Goal: Task Accomplishment & Management: Manage account settings

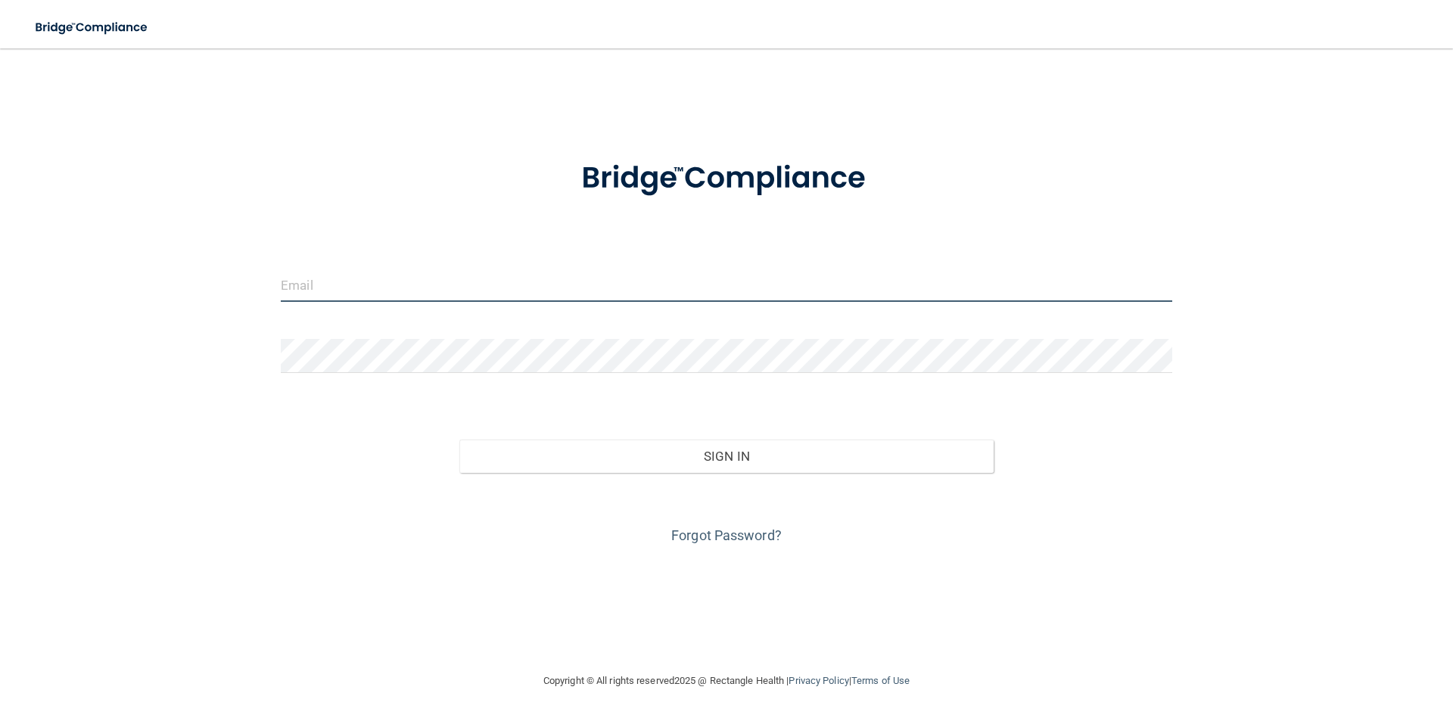
type input "[PERSON_NAME][EMAIL_ADDRESS][DOMAIN_NAME]"
drag, startPoint x: 530, startPoint y: 302, endPoint x: 198, endPoint y: 327, distance: 332.3
click at [198, 327] on div "[PERSON_NAME][EMAIL_ADDRESS][DOMAIN_NAME] Invalid email/password. You don't hav…" at bounding box center [726, 360] width 1392 height 593
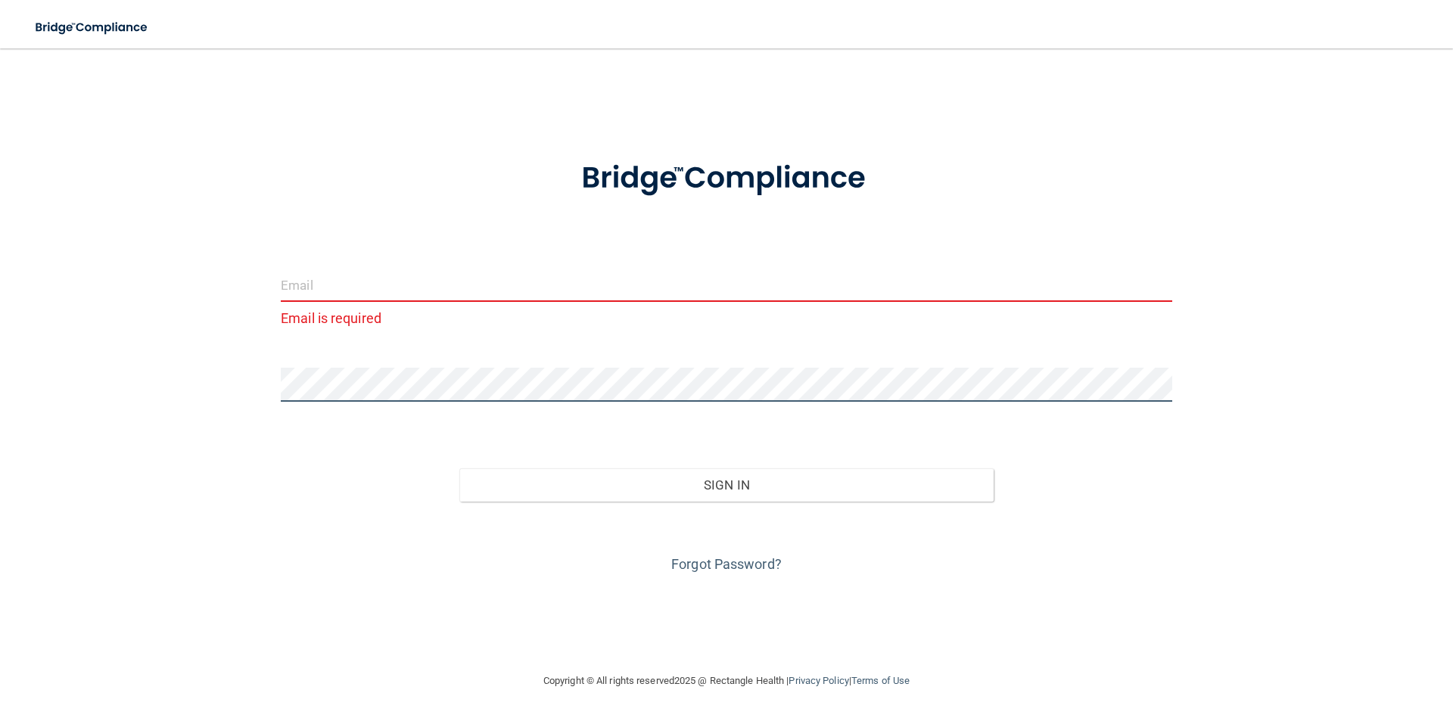
click at [191, 406] on div "Email is required Invalid email/password. You don't have permission to access t…" at bounding box center [726, 360] width 1392 height 593
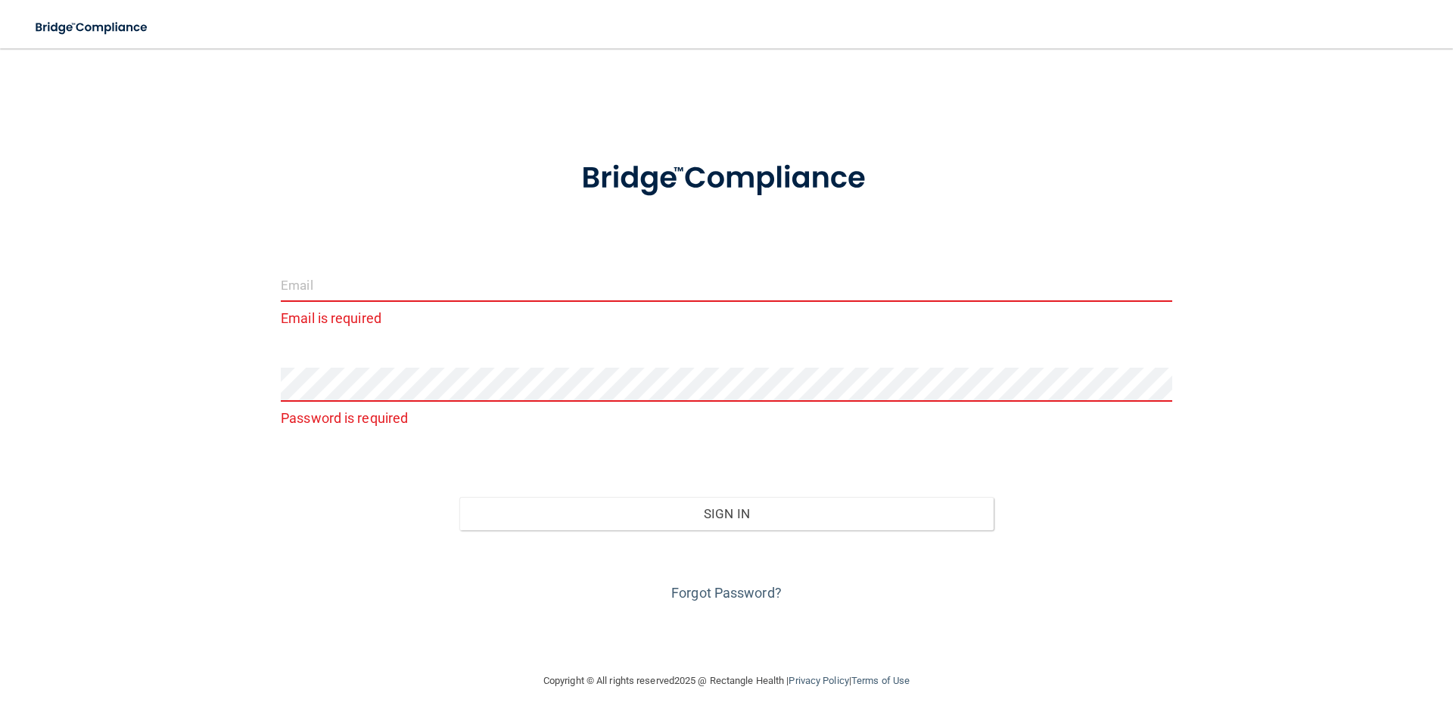
click at [371, 278] on input "email" at bounding box center [726, 285] width 891 height 34
paste input "jstaker@mosaicdentalcollective.com"
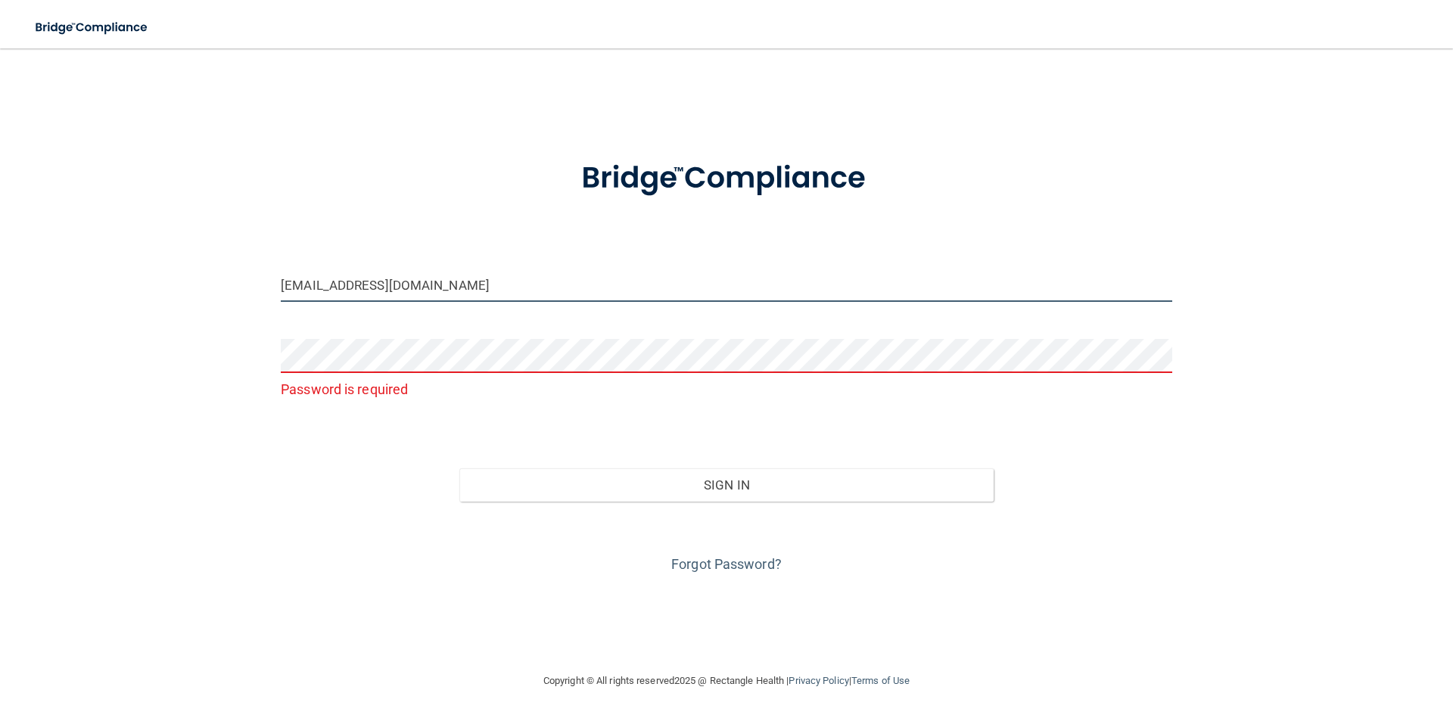
type input "jstaker@mosaicdentalcollective.com"
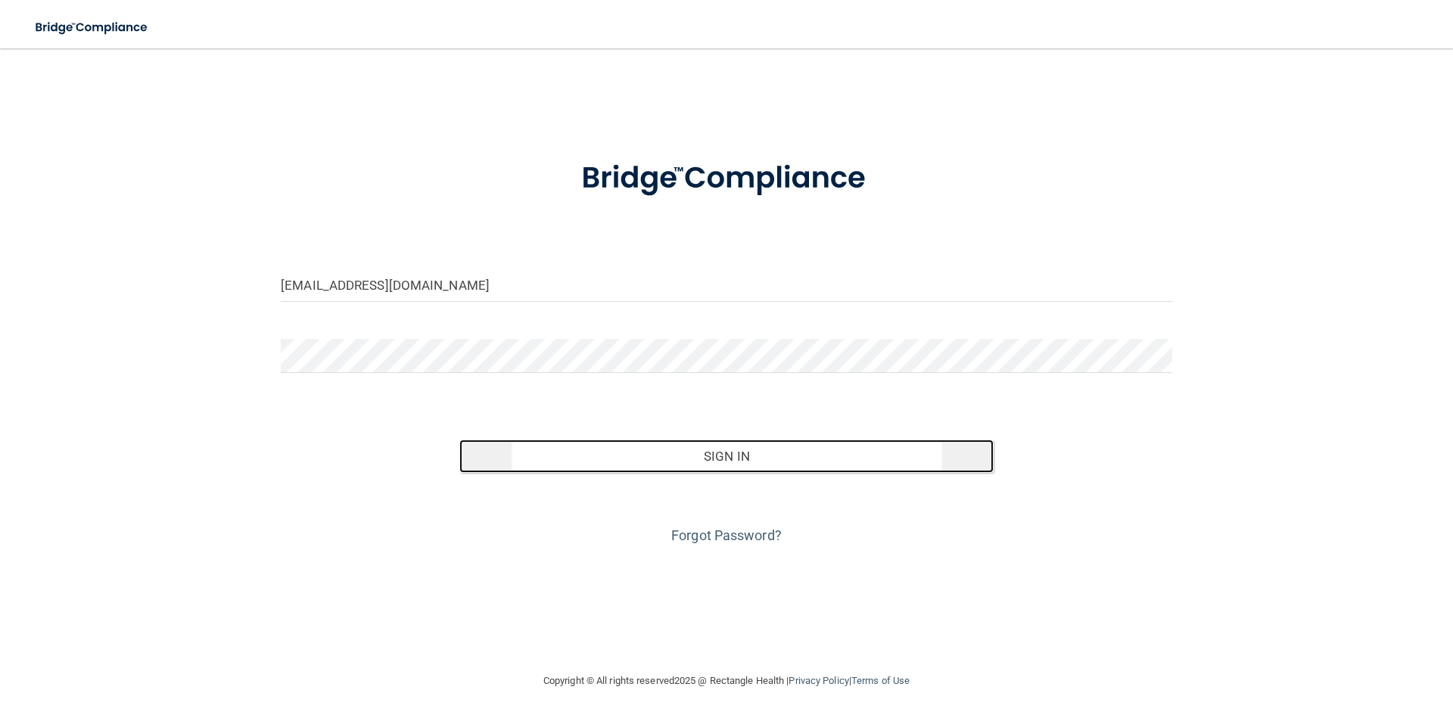
click at [810, 458] on button "Sign In" at bounding box center [726, 456] width 535 height 33
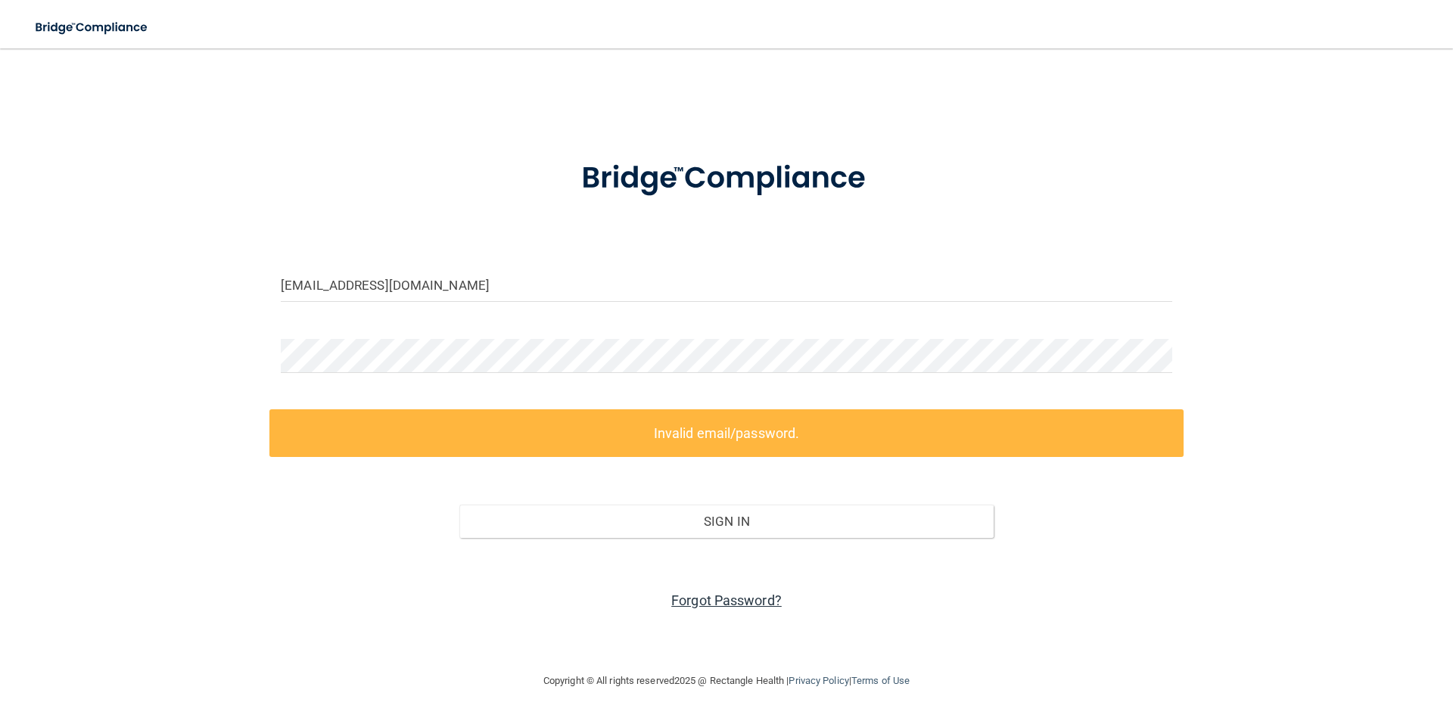
click at [720, 608] on link "Forgot Password?" at bounding box center [726, 600] width 110 height 16
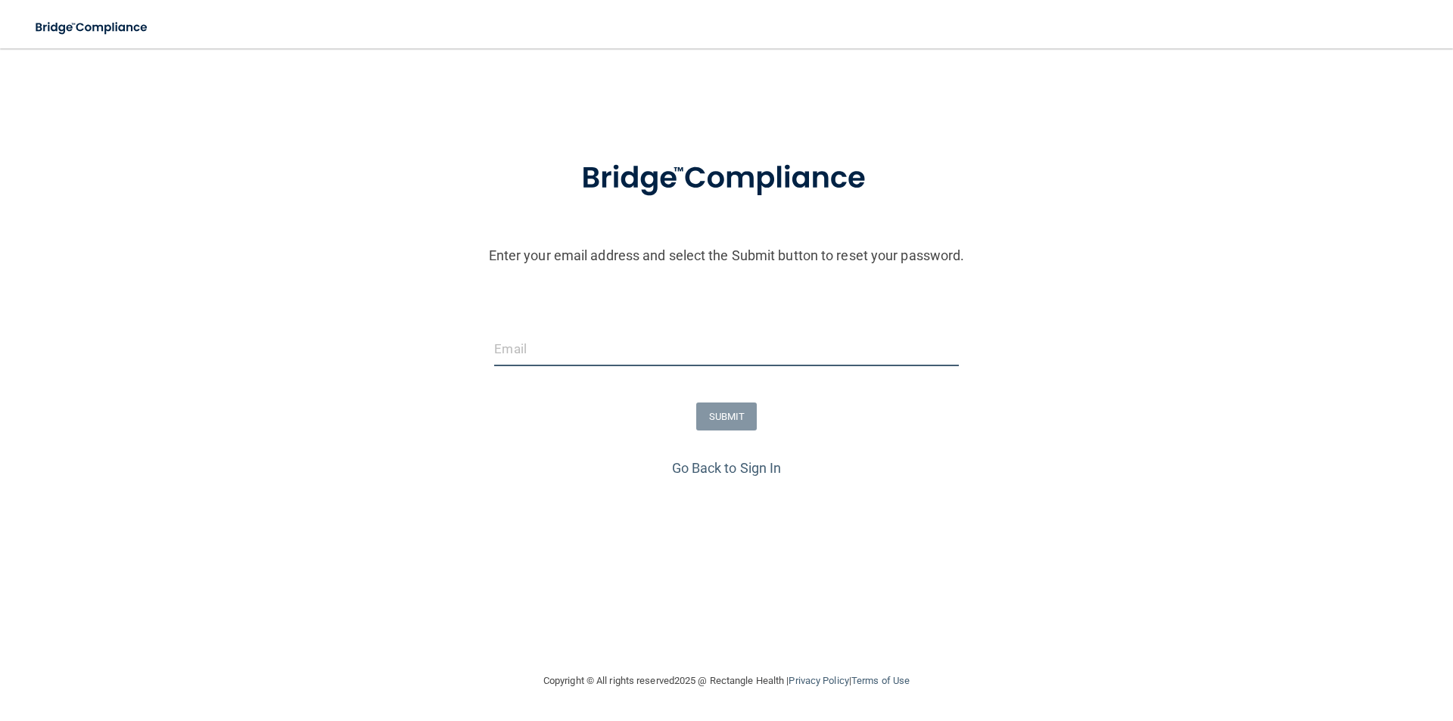
click at [695, 356] on input "email" at bounding box center [726, 349] width 464 height 34
paste input "jstaker@mosaicdentalcollective.com"
type input "jstaker@mosaicdentalcollective.com"
click at [735, 412] on button "SUBMIT" at bounding box center [726, 417] width 61 height 28
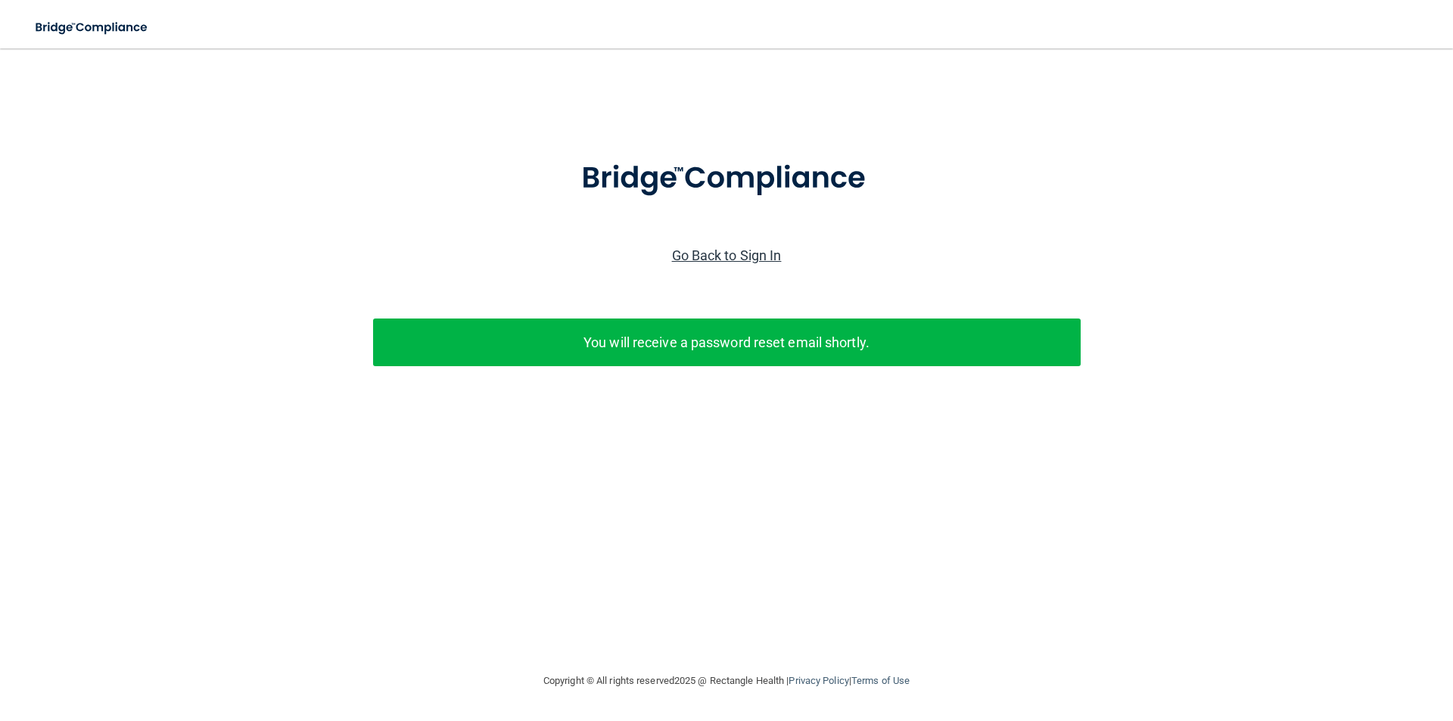
click at [695, 252] on link "Go Back to Sign In" at bounding box center [727, 255] width 110 height 16
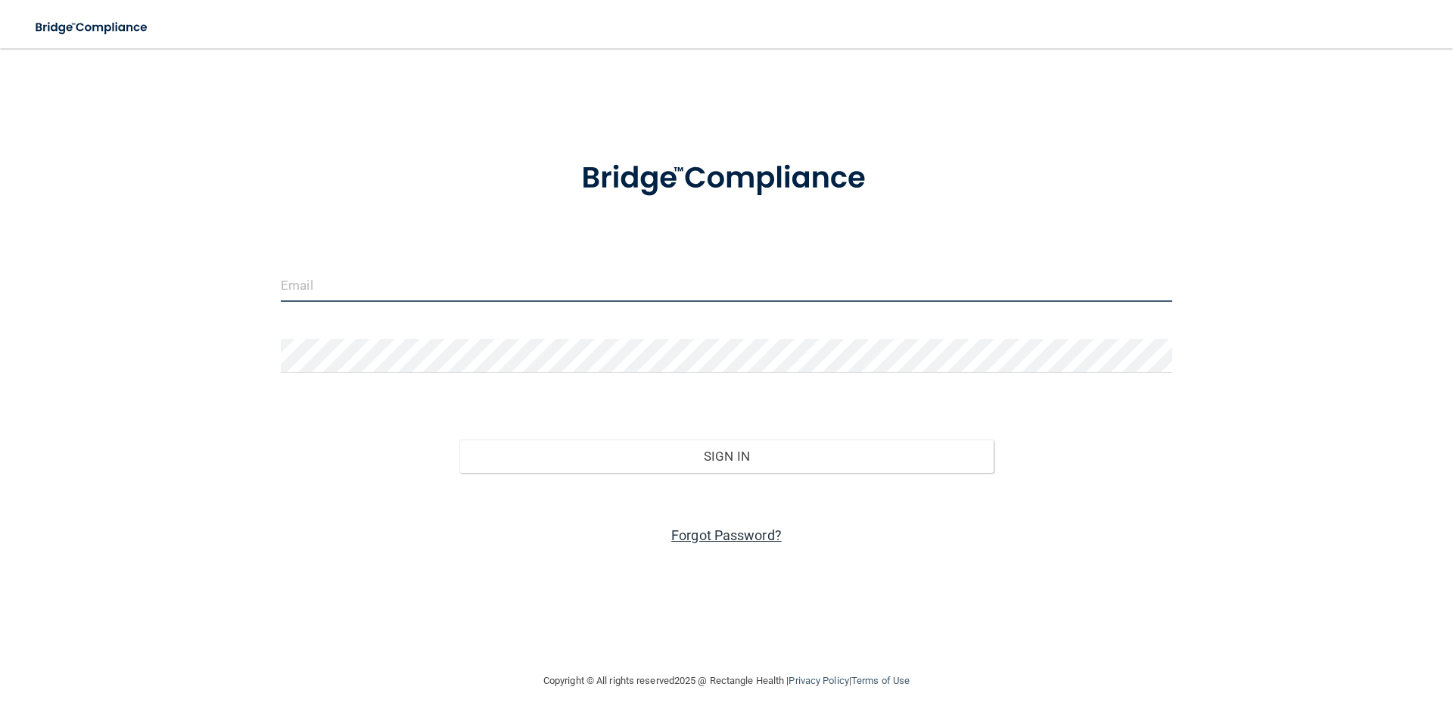
type input "jana@drjonjudd.com"
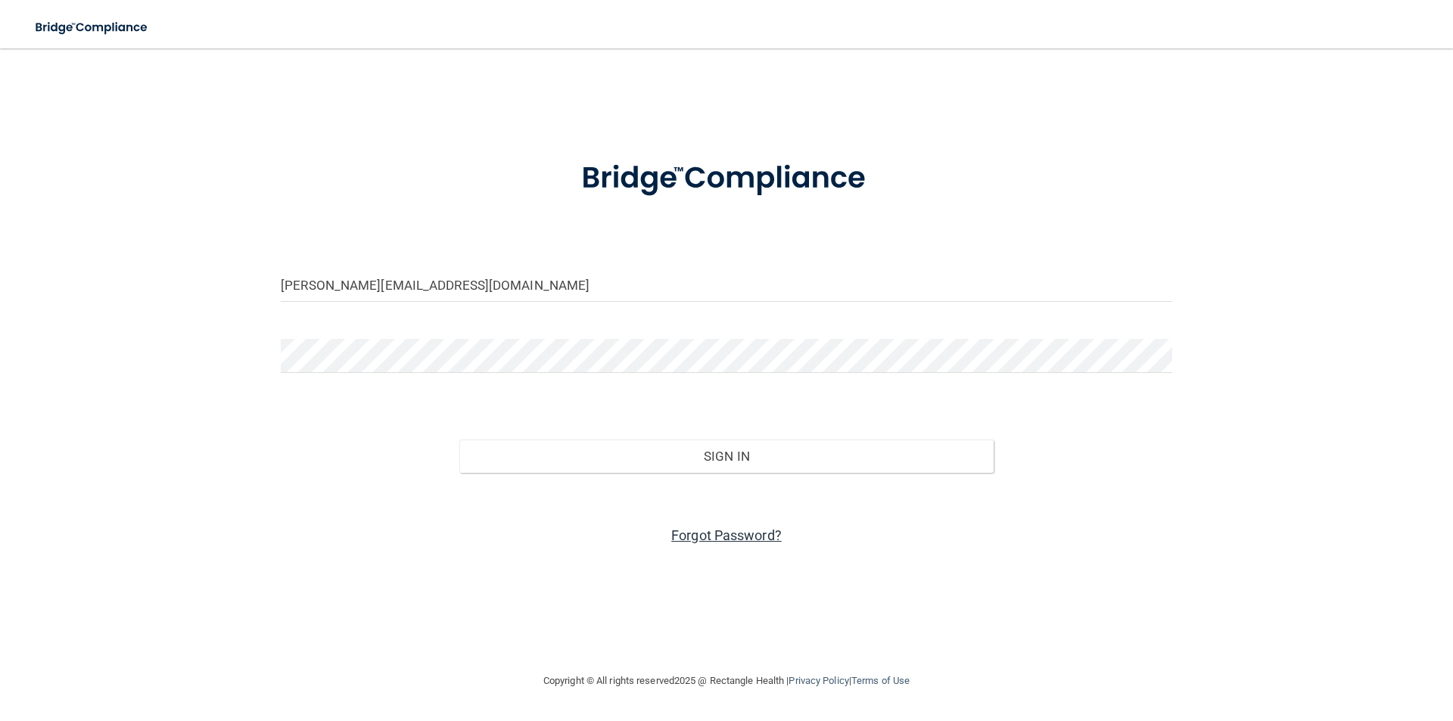
click at [716, 536] on link "Forgot Password?" at bounding box center [726, 535] width 110 height 16
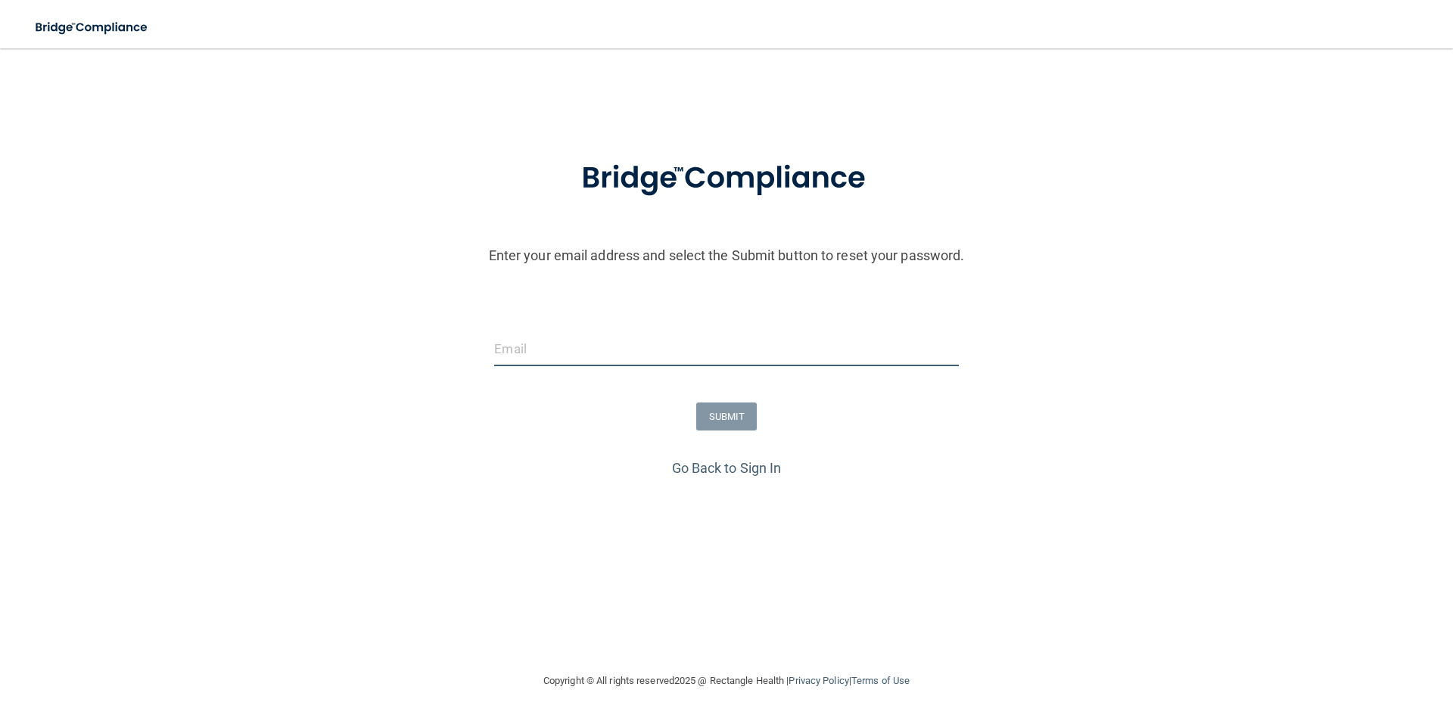
click at [598, 355] on input "email" at bounding box center [726, 349] width 464 height 34
type input "tieson78@yahoo.com"
click at [708, 414] on button "SUBMIT" at bounding box center [726, 417] width 61 height 28
